Goal: Information Seeking & Learning: Learn about a topic

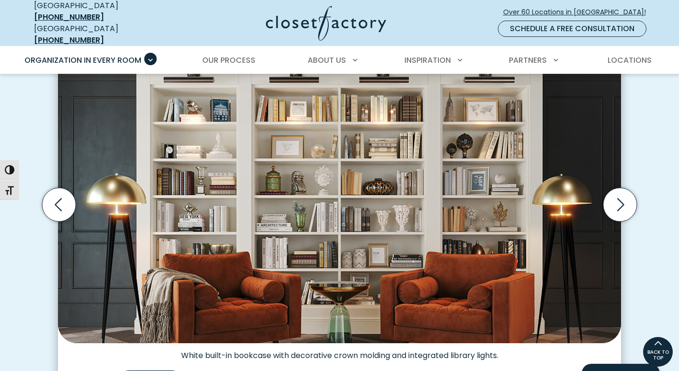
scroll to position [287, 0]
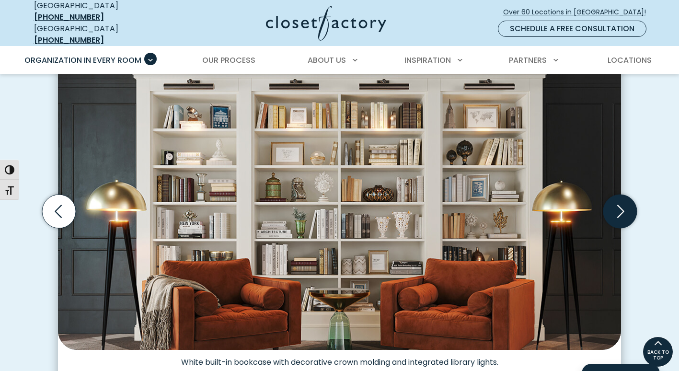
click at [621, 217] on icon "Next slide" at bounding box center [620, 211] width 34 height 34
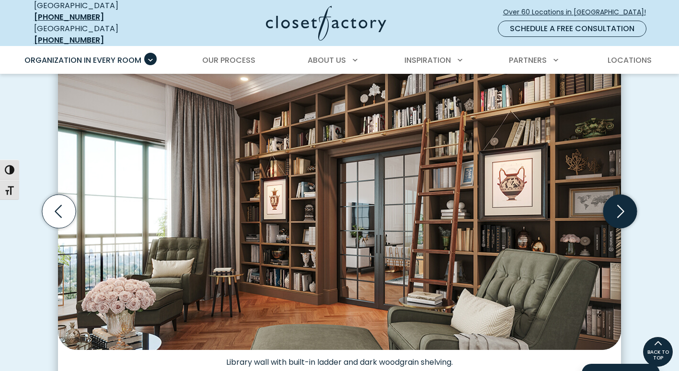
click at [626, 205] on icon "Next slide" at bounding box center [620, 211] width 34 height 34
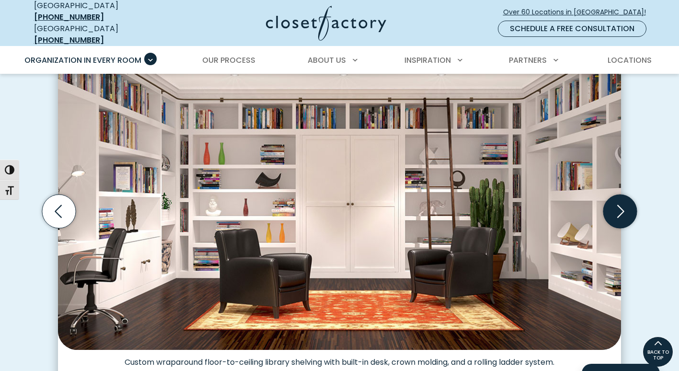
click at [620, 207] on icon "Next slide" at bounding box center [620, 211] width 34 height 34
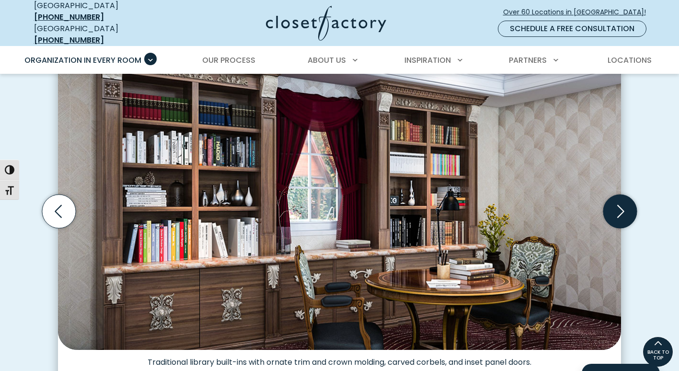
click at [620, 207] on icon "Next slide" at bounding box center [620, 211] width 34 height 34
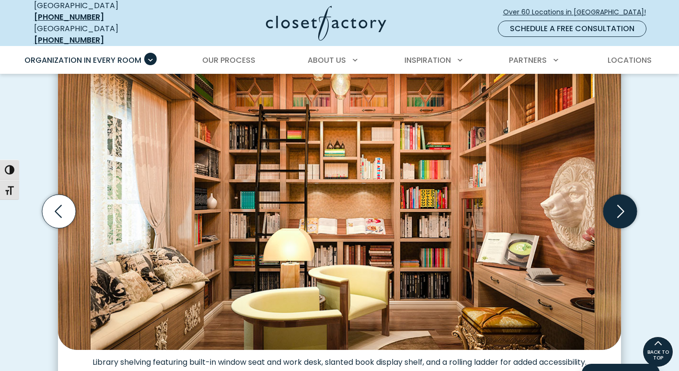
click at [625, 215] on icon "Next slide" at bounding box center [620, 211] width 34 height 34
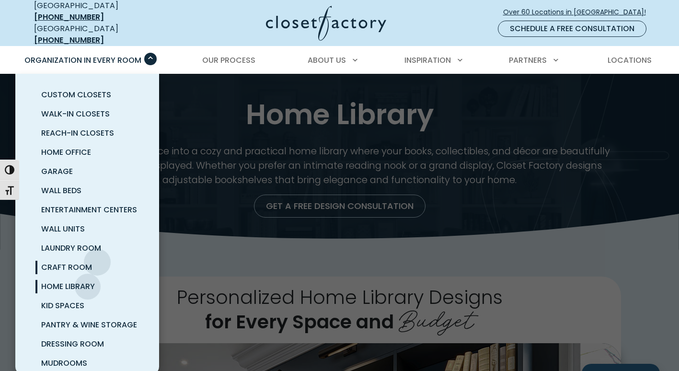
scroll to position [10, 0]
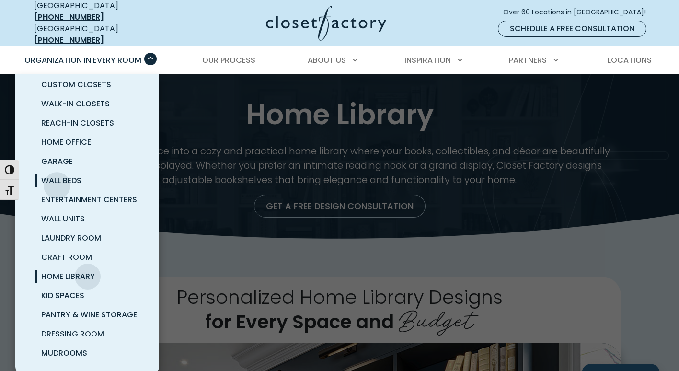
click at [57, 178] on span "Wall Beds" at bounding box center [61, 180] width 40 height 11
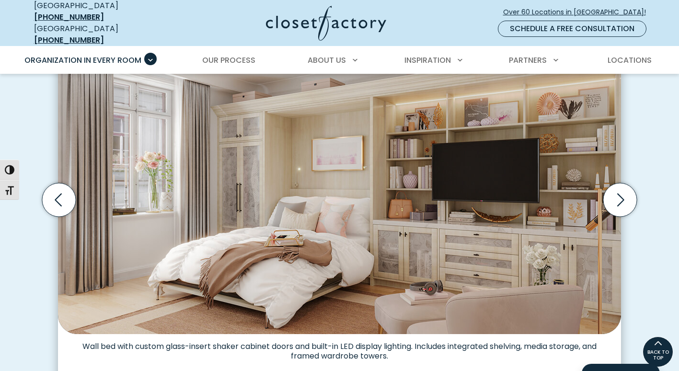
scroll to position [300, 0]
click at [613, 191] on icon "Next slide" at bounding box center [620, 200] width 34 height 34
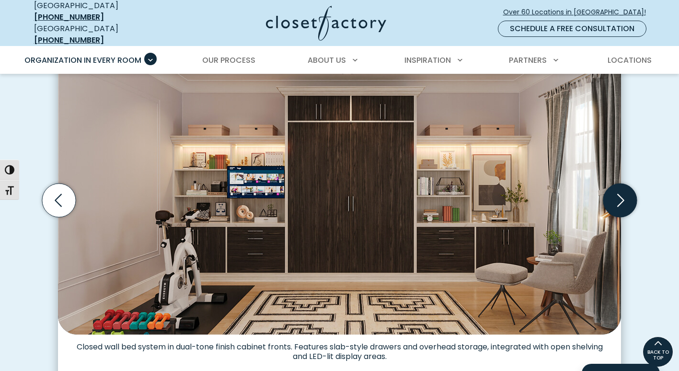
click at [627, 198] on icon "Next slide" at bounding box center [620, 200] width 34 height 34
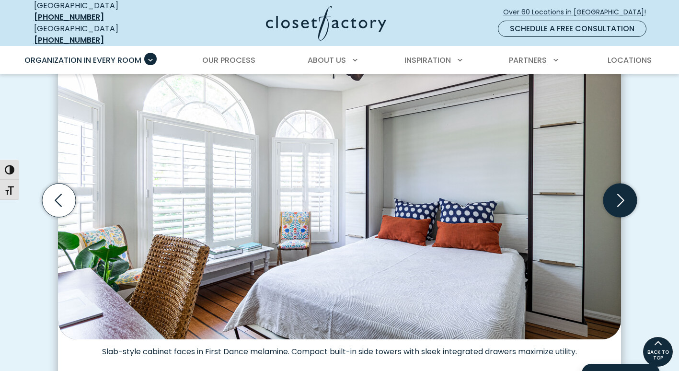
click at [625, 202] on icon "Next slide" at bounding box center [620, 200] width 34 height 34
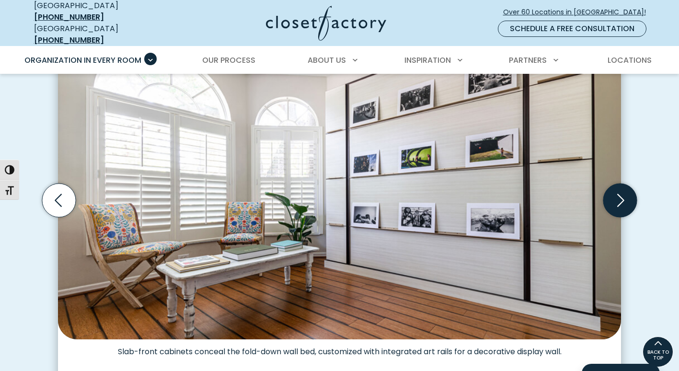
click at [617, 206] on icon "Next slide" at bounding box center [620, 200] width 34 height 34
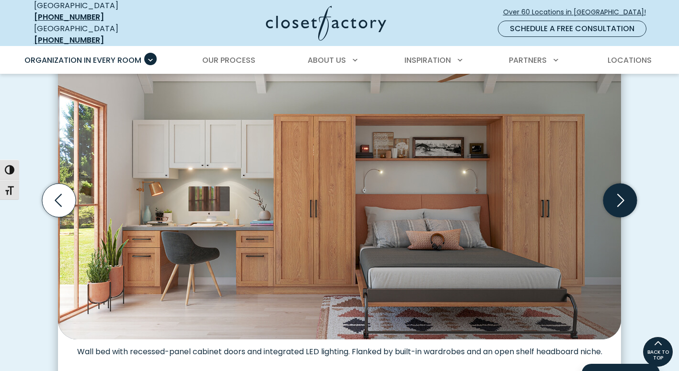
click at [617, 203] on icon "Next slide" at bounding box center [620, 200] width 34 height 34
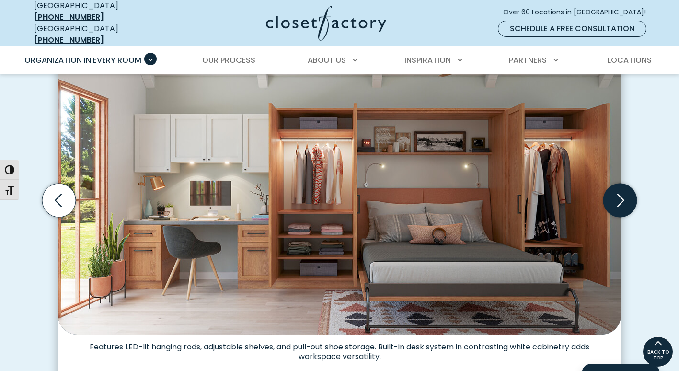
click at [617, 202] on icon "Next slide" at bounding box center [620, 200] width 34 height 34
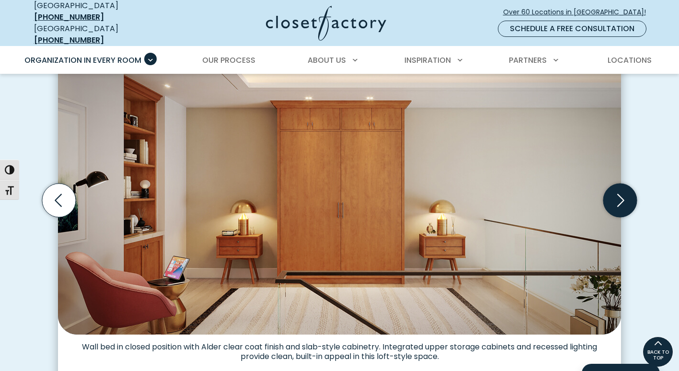
click at [617, 200] on icon "Next slide" at bounding box center [620, 200] width 7 height 13
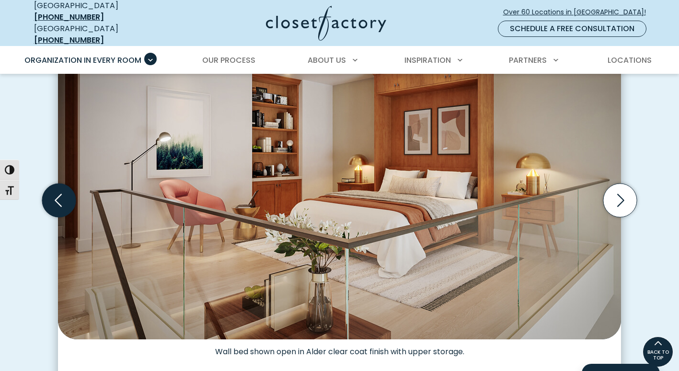
click at [63, 205] on icon "Previous slide" at bounding box center [59, 200] width 34 height 34
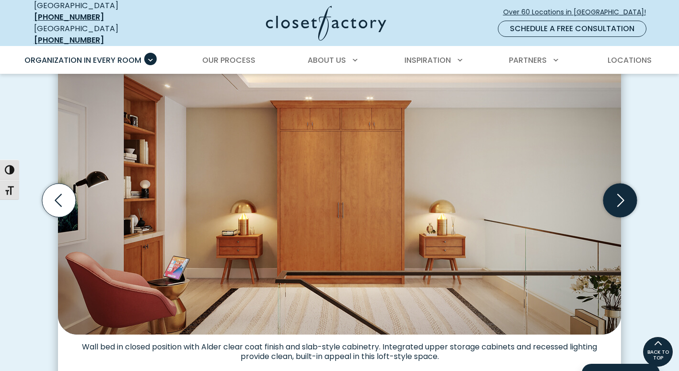
click at [615, 194] on icon "Next slide" at bounding box center [620, 200] width 34 height 34
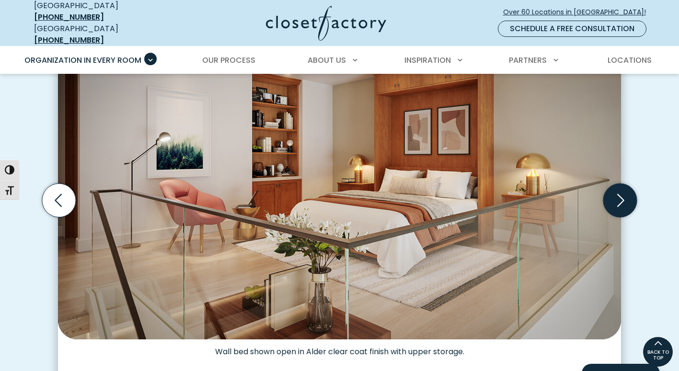
click at [615, 195] on icon "Next slide" at bounding box center [620, 200] width 34 height 34
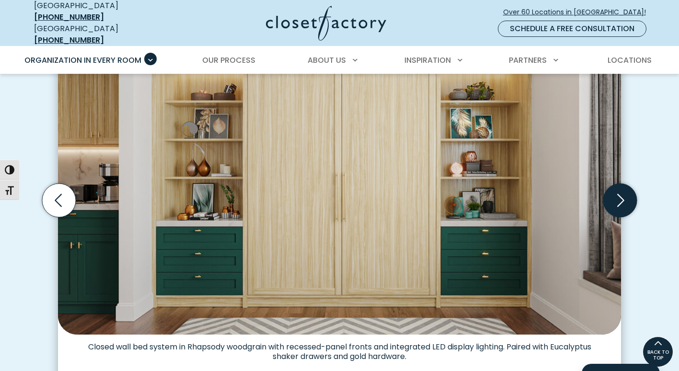
click at [615, 195] on icon "Next slide" at bounding box center [620, 200] width 34 height 34
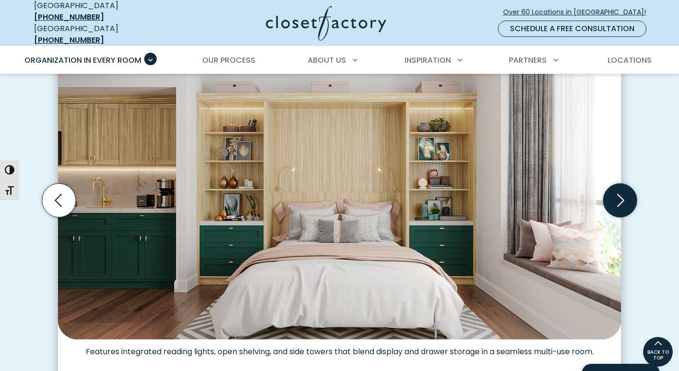
click at [614, 195] on icon "Next slide" at bounding box center [620, 200] width 34 height 34
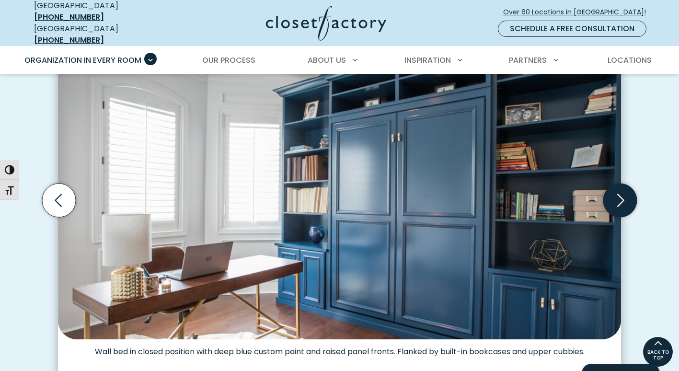
click at [615, 196] on icon "Next slide" at bounding box center [620, 200] width 34 height 34
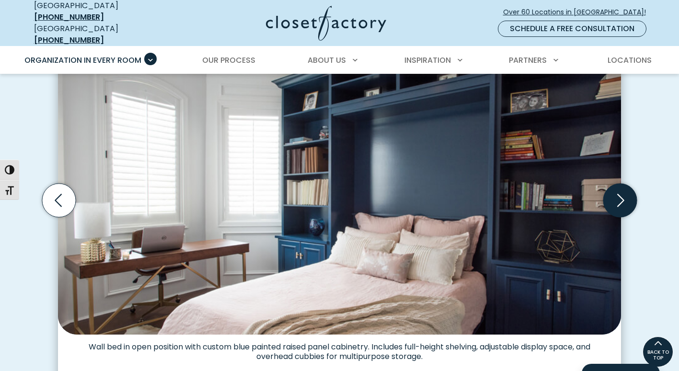
click at [615, 196] on icon "Next slide" at bounding box center [620, 200] width 34 height 34
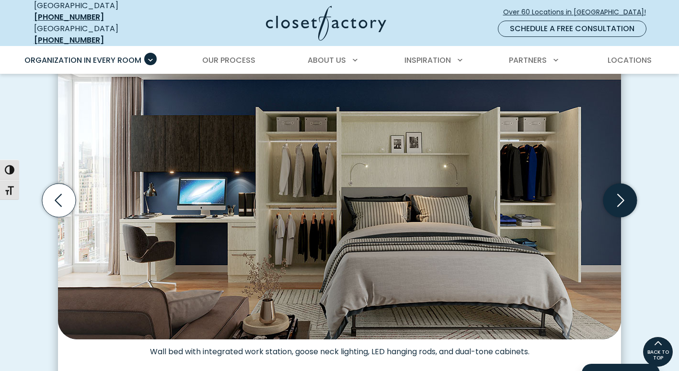
click at [615, 196] on icon "Next slide" at bounding box center [620, 200] width 34 height 34
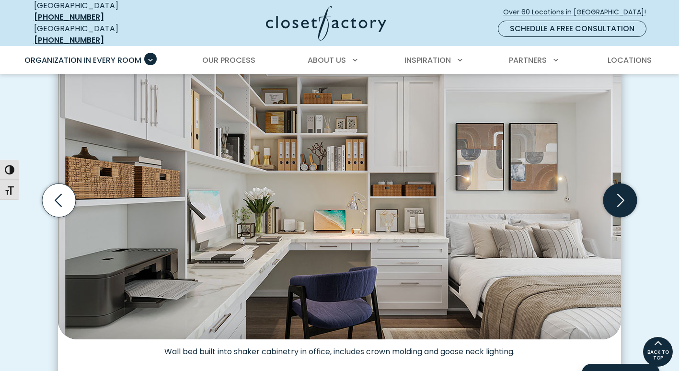
click at [615, 196] on icon "Next slide" at bounding box center [620, 200] width 34 height 34
